Goal: Navigation & Orientation: Find specific page/section

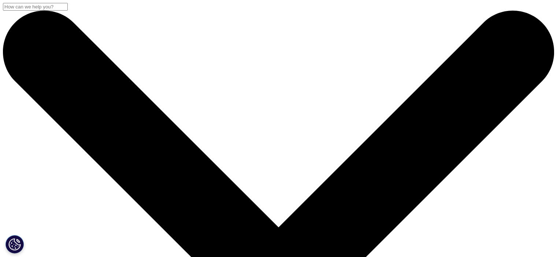
drag, startPoint x: 560, startPoint y: 26, endPoint x: 555, endPoint y: 24, distance: 5.6
